Goal: Task Accomplishment & Management: Use online tool/utility

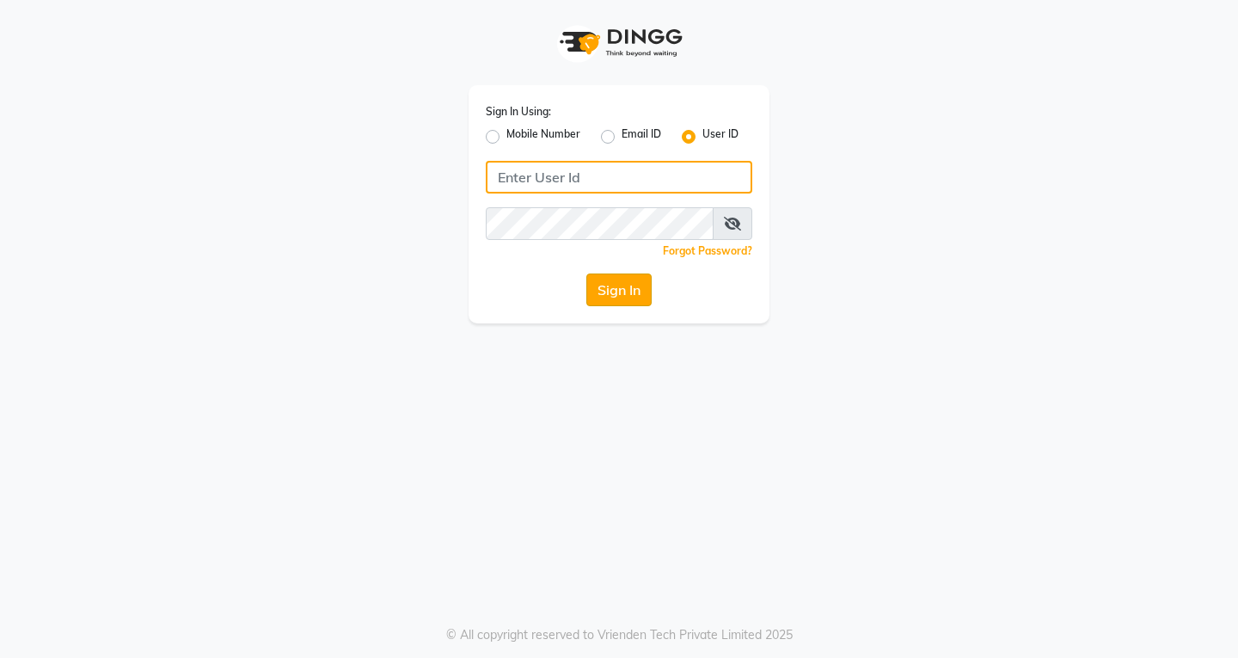
type input "hpl"
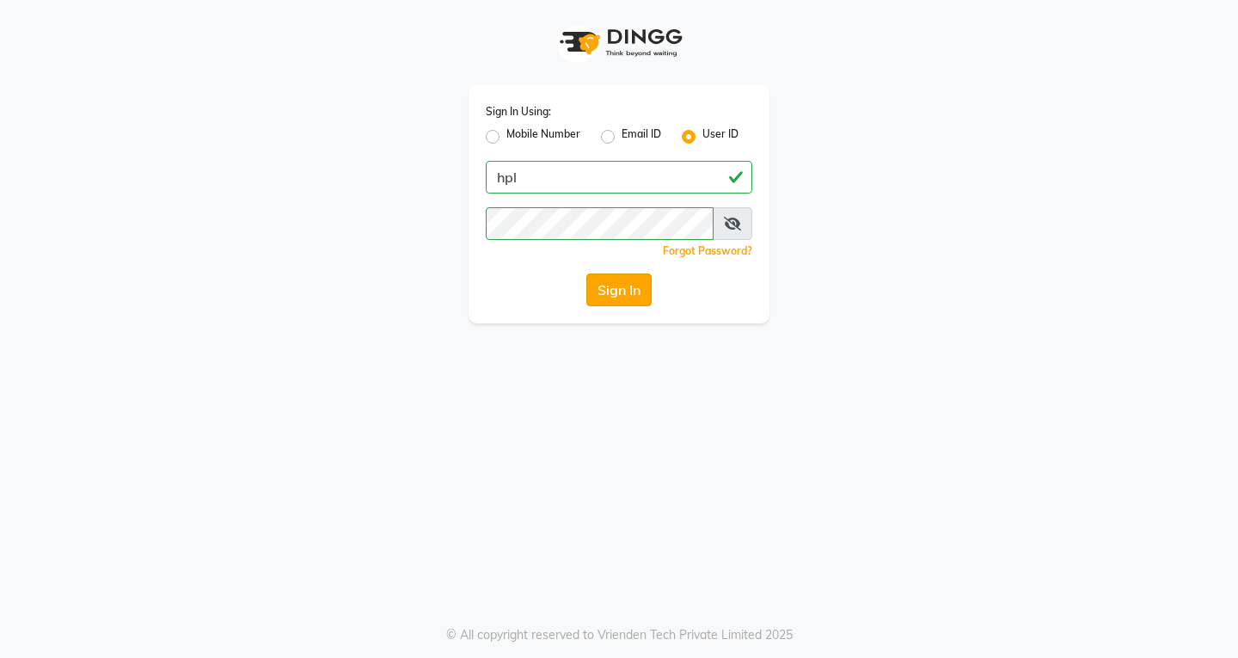
click at [608, 304] on button "Sign In" at bounding box center [618, 289] width 65 height 33
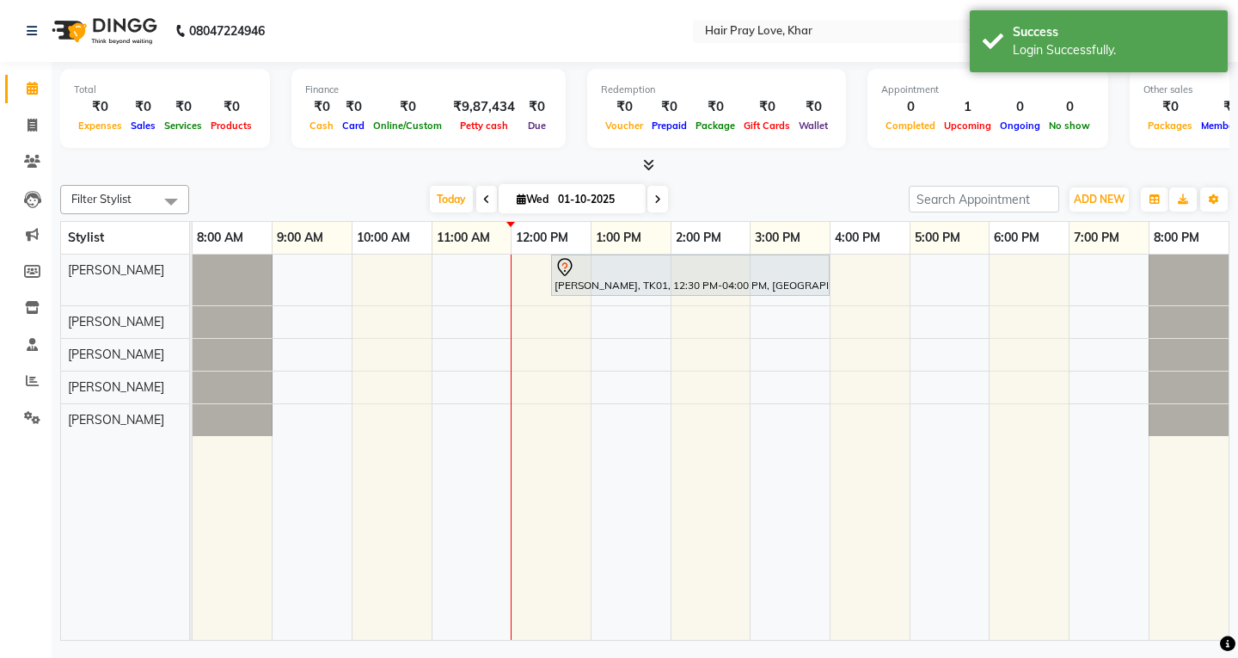
click at [488, 200] on span at bounding box center [486, 199] width 21 height 27
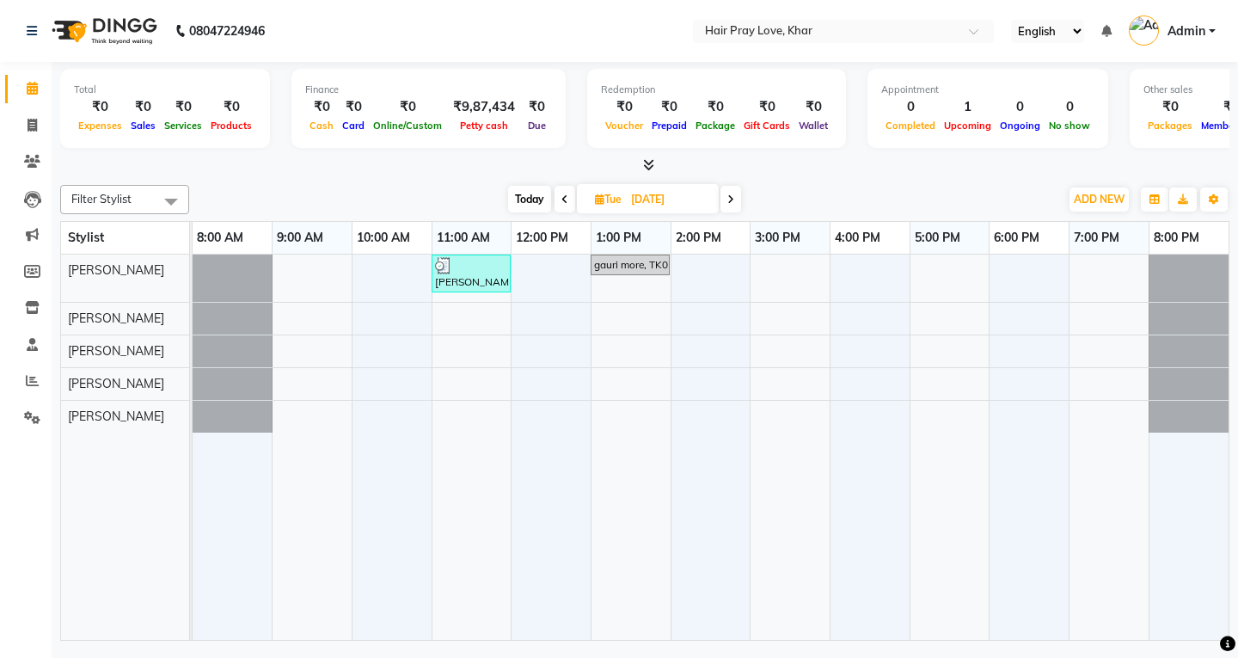
click at [727, 204] on icon at bounding box center [730, 199] width 7 height 10
type input "01-10-2025"
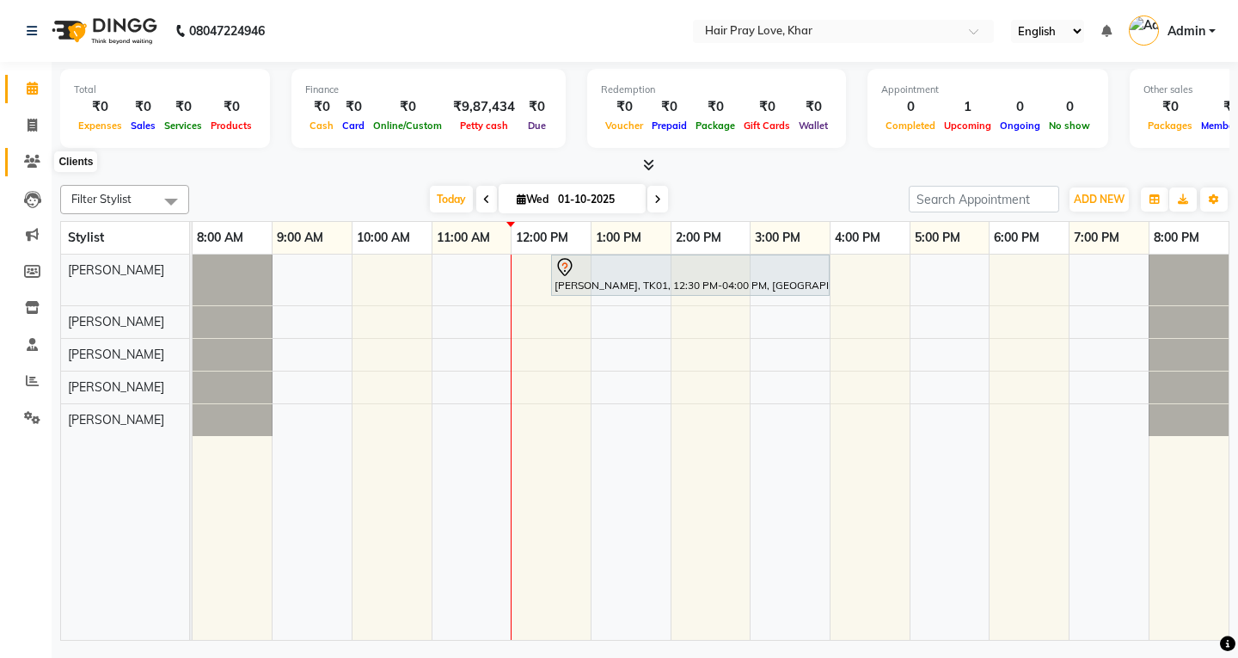
click at [28, 163] on icon at bounding box center [32, 161] width 16 height 13
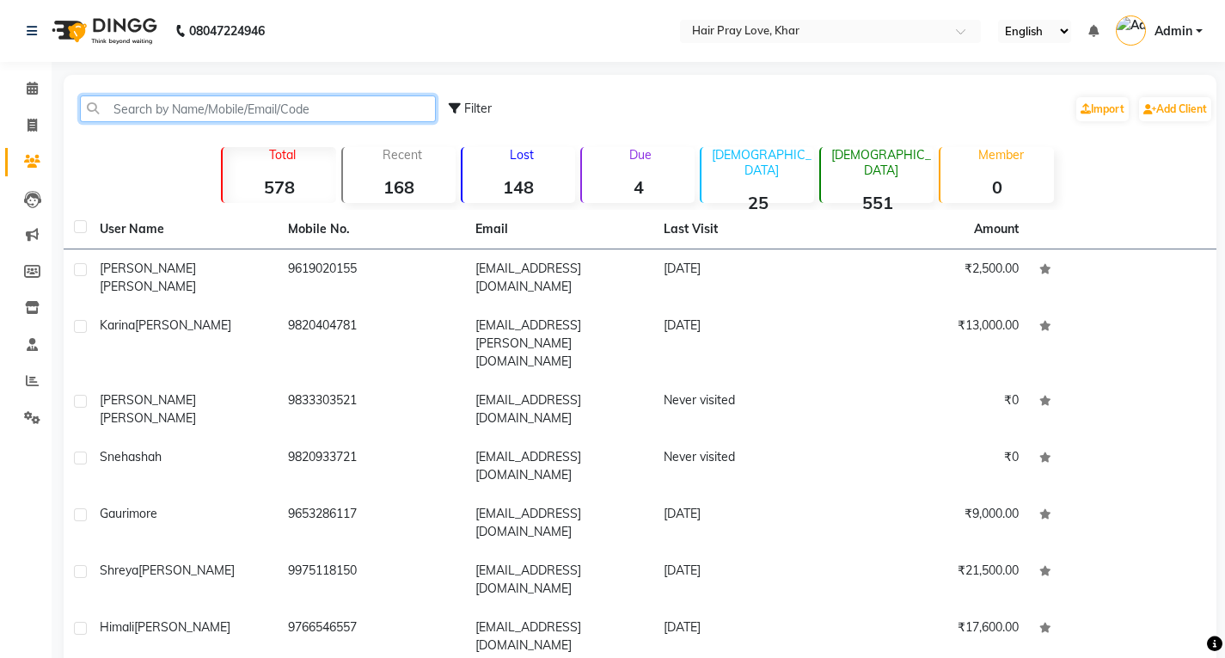
click at [344, 112] on input "text" at bounding box center [258, 108] width 356 height 27
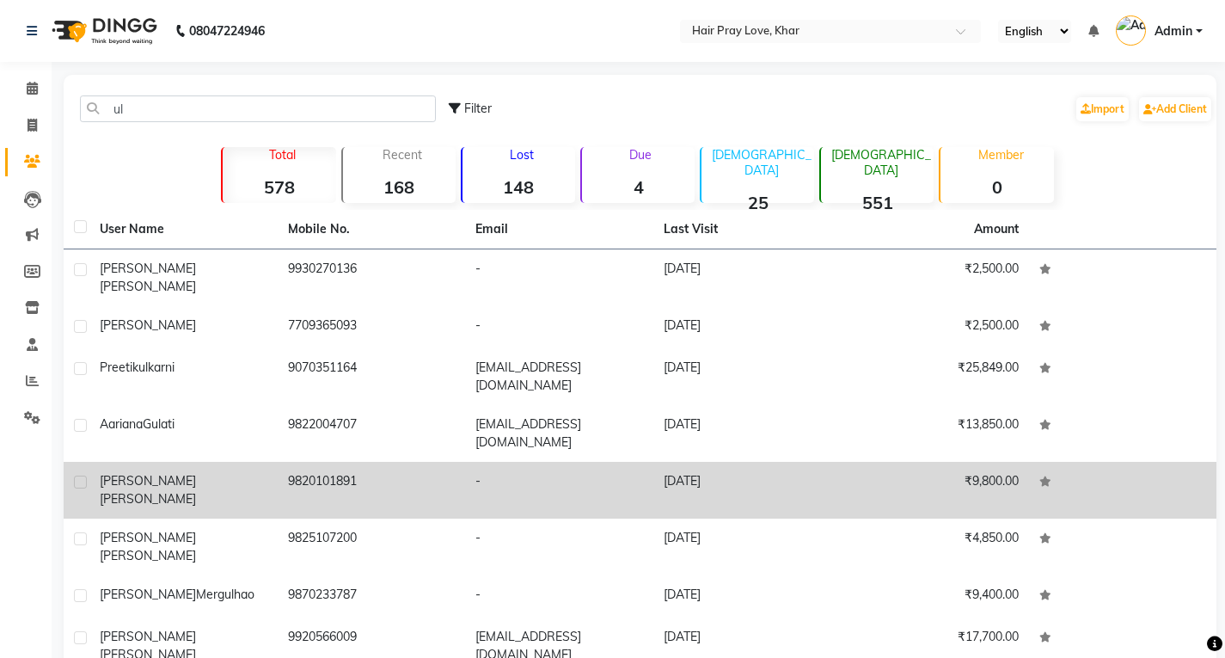
click at [378, 462] on td "9820101891" at bounding box center [372, 490] width 188 height 57
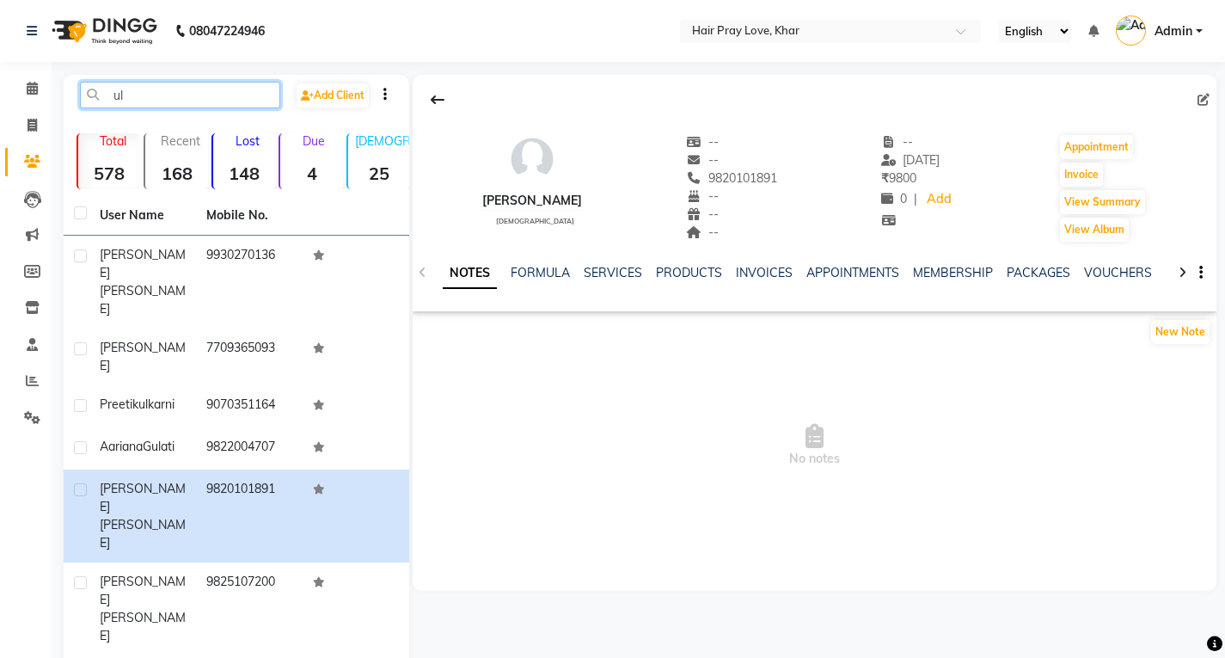
click at [193, 83] on input "ul" at bounding box center [180, 95] width 200 height 27
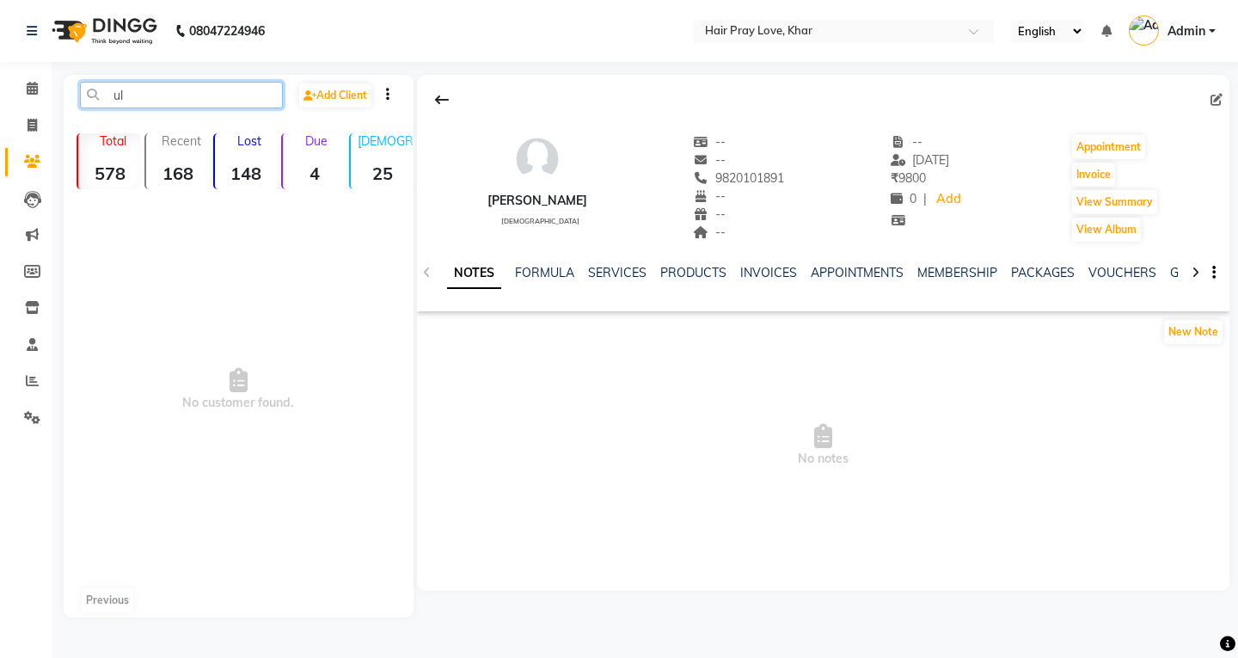
type input "u"
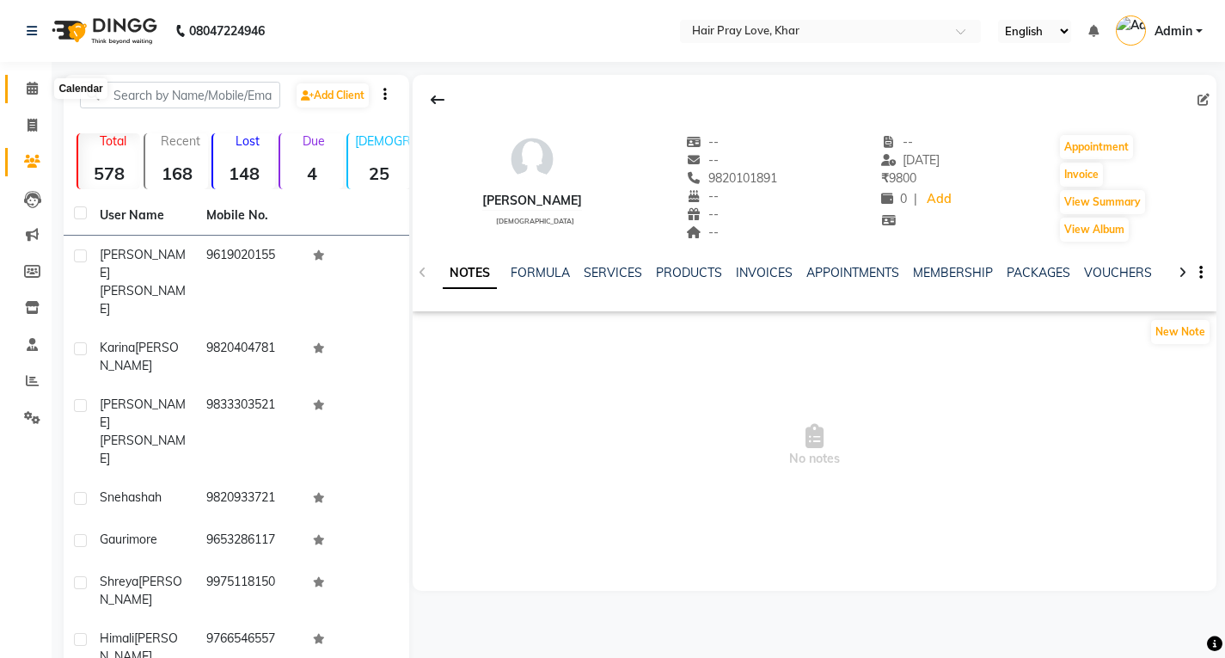
click at [25, 79] on span at bounding box center [32, 89] width 30 height 20
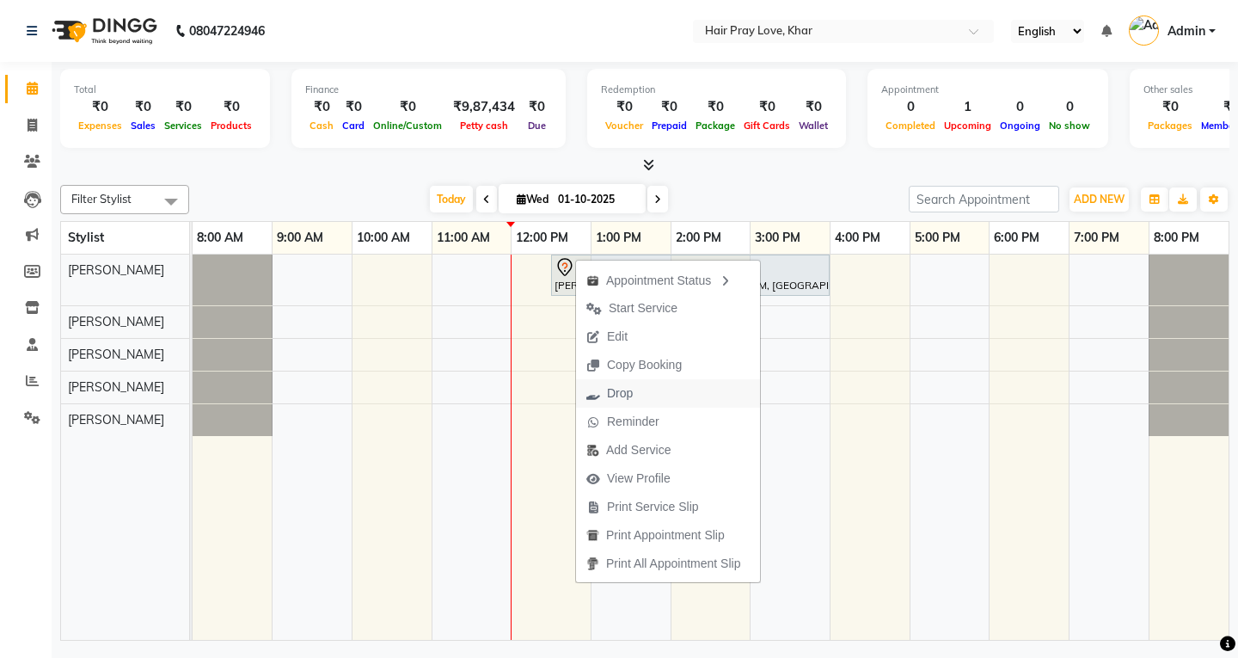
click at [635, 392] on span "Drop" at bounding box center [609, 393] width 67 height 28
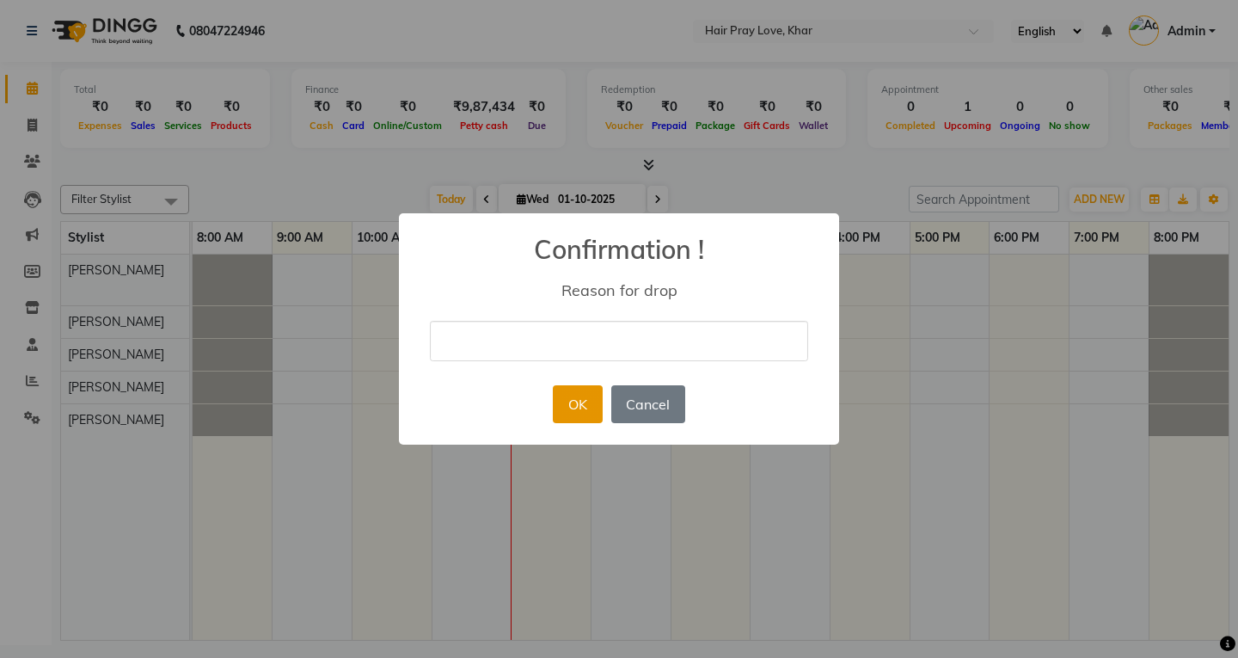
click at [562, 402] on button "OK" at bounding box center [577, 404] width 49 height 38
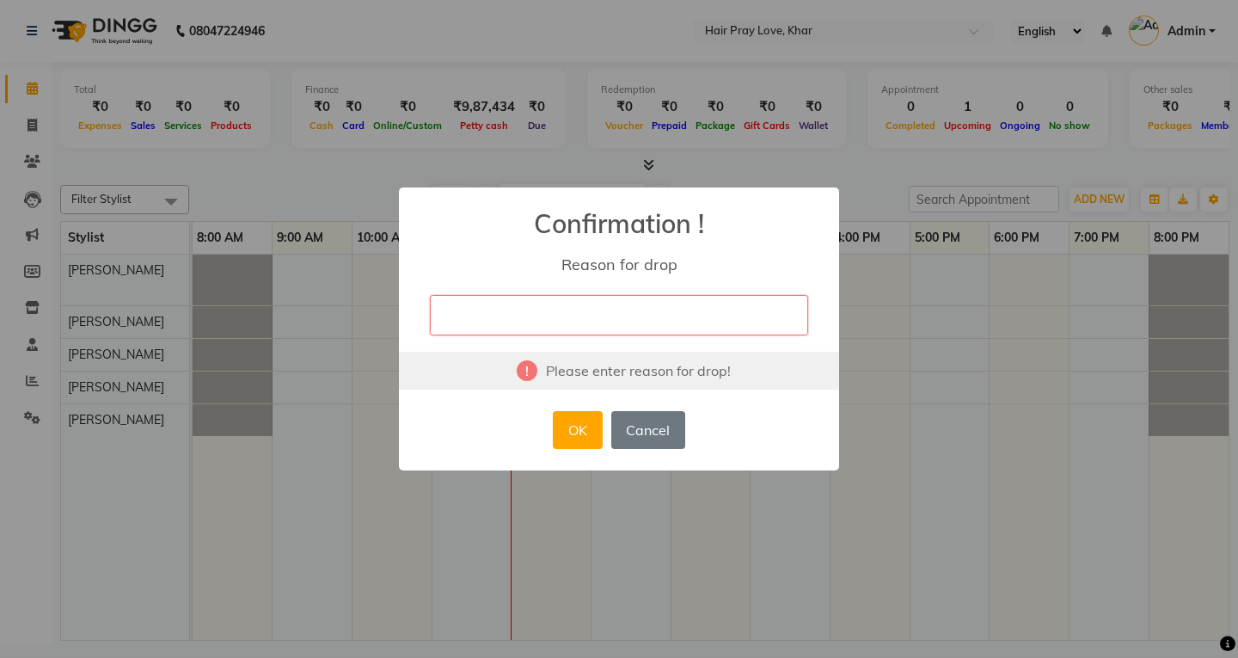
click at [572, 295] on input "text" at bounding box center [619, 315] width 378 height 40
type input "cancelled appointment"
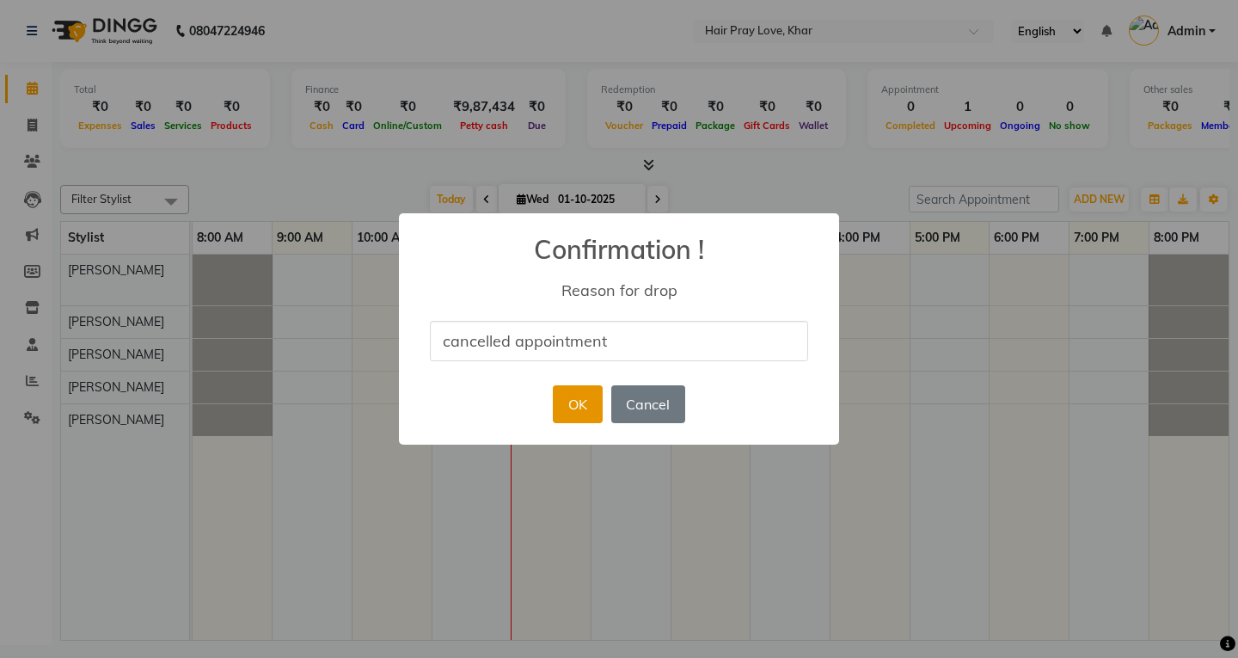
click at [567, 393] on button "OK" at bounding box center [577, 404] width 49 height 38
